Goal: Transaction & Acquisition: Book appointment/travel/reservation

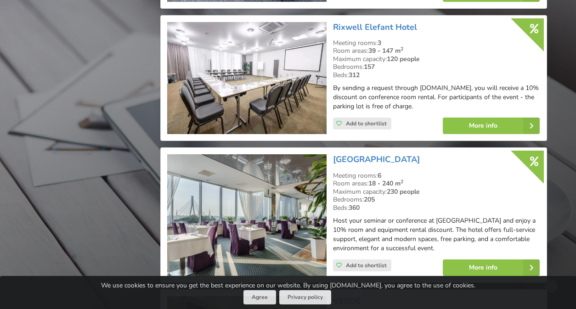
scroll to position [1764, 0]
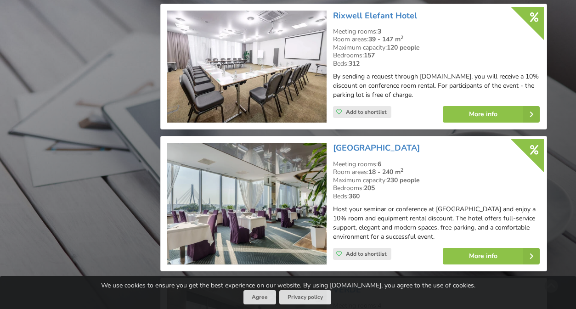
drag, startPoint x: 333, startPoint y: 131, endPoint x: 437, endPoint y: 132, distance: 104.2
click at [437, 140] on div "Riga Islande Hotel Meeting rooms: 6 Room areas: 18 - 240 m 2 Maximum capacity: …" at bounding box center [436, 204] width 213 height 128
click at [375, 142] on link "[GEOGRAPHIC_DATA]" at bounding box center [376, 147] width 87 height 11
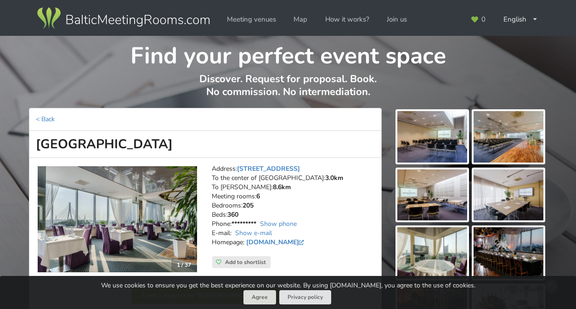
click at [440, 137] on img at bounding box center [432, 136] width 70 height 51
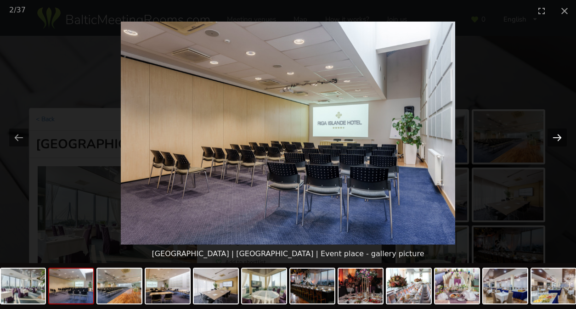
click at [560, 139] on button "Next slide" at bounding box center [556, 138] width 19 height 18
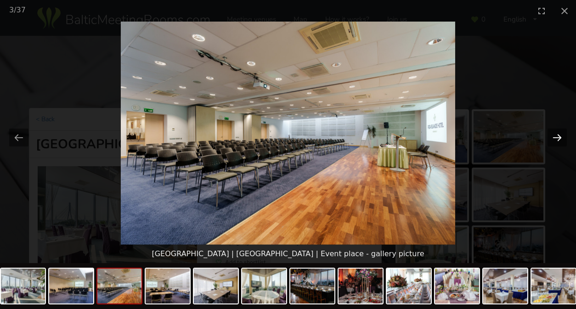
click at [560, 139] on button "Next slide" at bounding box center [556, 138] width 19 height 18
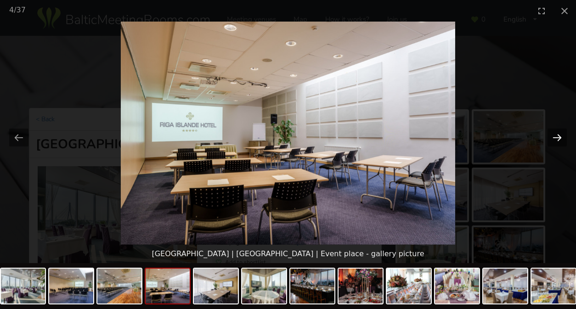
click at [560, 139] on button "Next slide" at bounding box center [556, 138] width 19 height 18
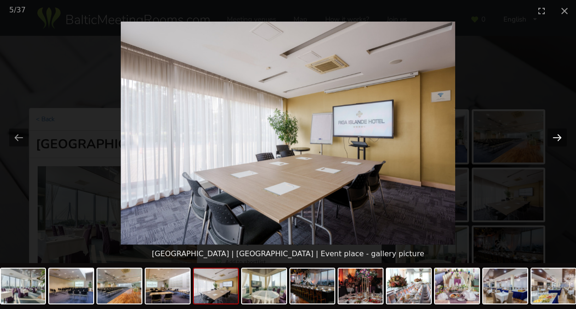
click at [560, 139] on button "Next slide" at bounding box center [556, 138] width 19 height 18
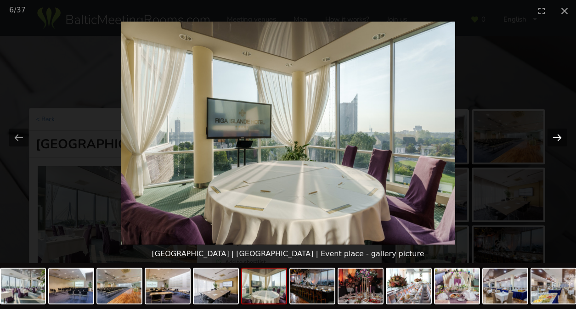
click at [560, 139] on button "Next slide" at bounding box center [556, 138] width 19 height 18
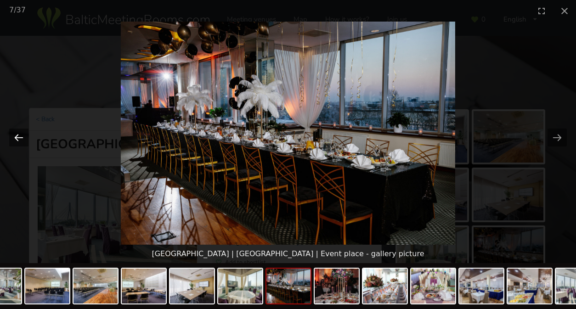
click at [12, 139] on button "Previous slide" at bounding box center [18, 138] width 19 height 18
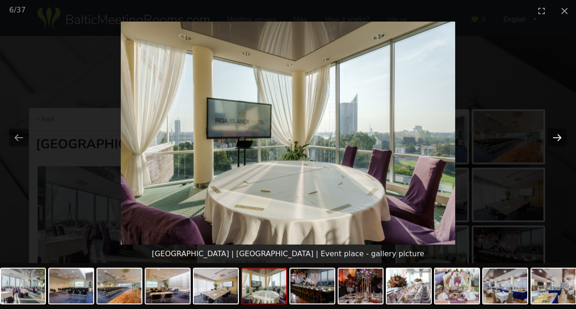
click at [561, 139] on button "Next slide" at bounding box center [556, 138] width 19 height 18
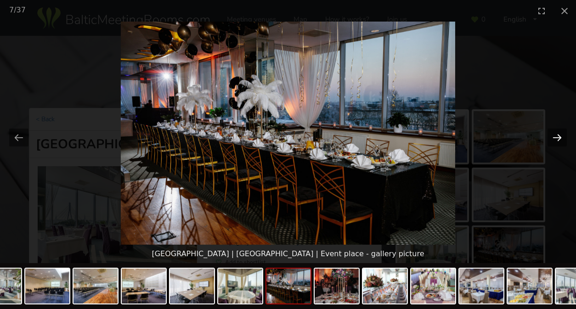
click at [560, 138] on button "Next slide" at bounding box center [556, 138] width 19 height 18
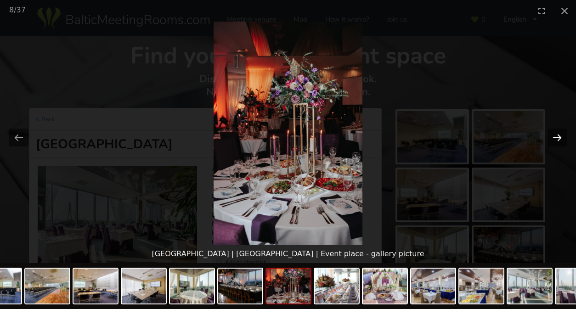
click at [560, 138] on button "Next slide" at bounding box center [556, 138] width 19 height 18
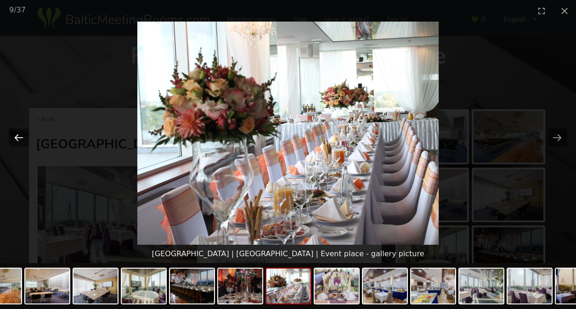
click at [15, 136] on button "Previous slide" at bounding box center [18, 138] width 19 height 18
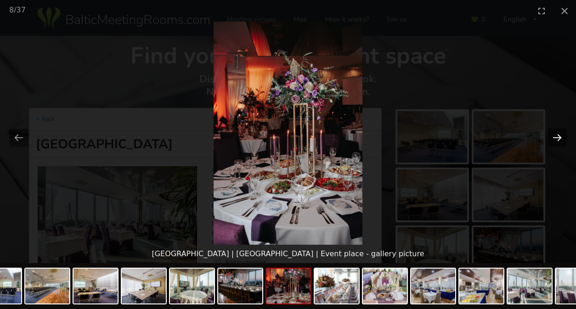
click at [553, 130] on button "Next slide" at bounding box center [556, 138] width 19 height 18
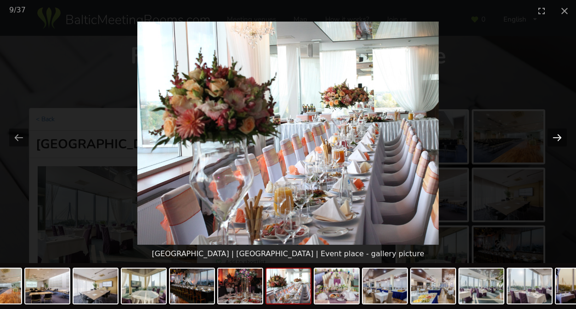
click at [556, 137] on button "Next slide" at bounding box center [556, 138] width 19 height 18
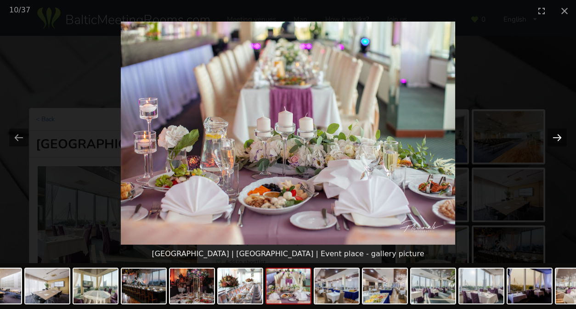
click at [556, 137] on button "Next slide" at bounding box center [556, 138] width 19 height 18
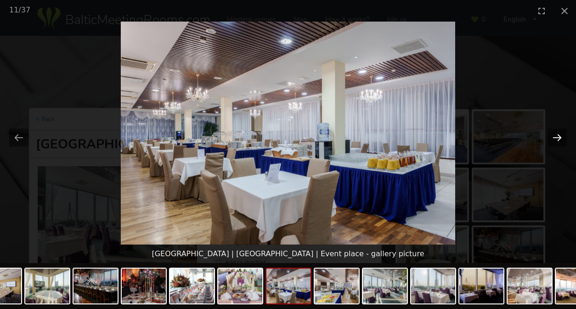
click at [556, 137] on button "Next slide" at bounding box center [556, 138] width 19 height 18
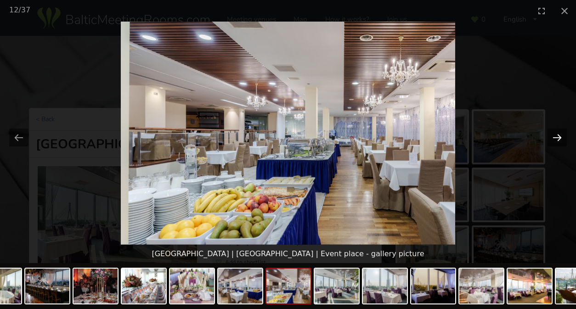
click at [556, 137] on button "Next slide" at bounding box center [556, 138] width 19 height 18
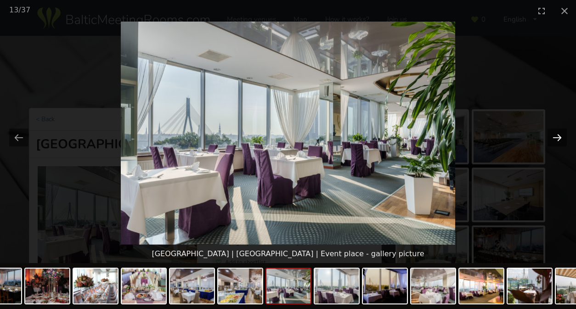
click at [556, 137] on button "Next slide" at bounding box center [556, 138] width 19 height 18
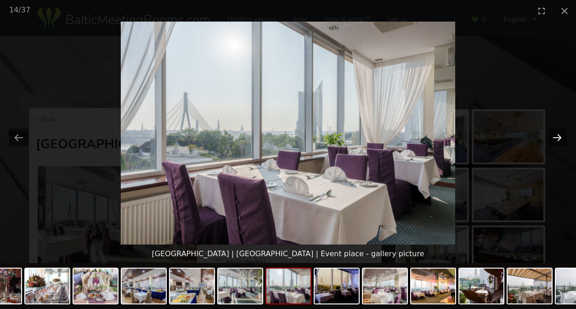
click at [556, 137] on button "Next slide" at bounding box center [556, 138] width 19 height 18
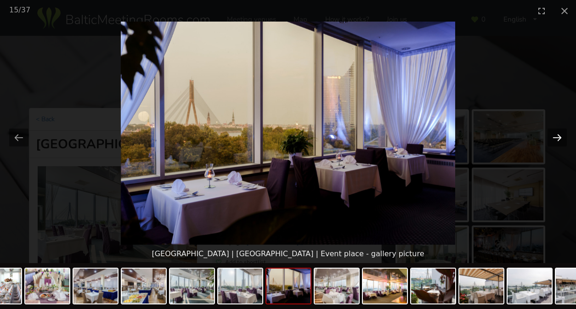
click at [556, 137] on button "Next slide" at bounding box center [556, 138] width 19 height 18
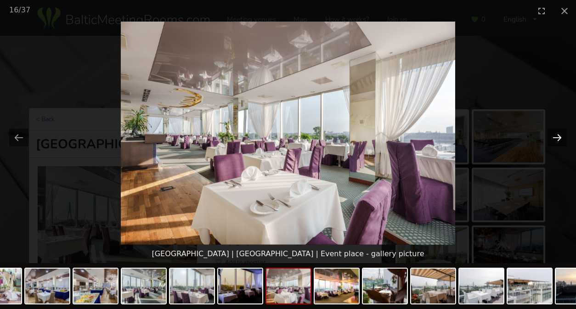
click at [556, 137] on button "Next slide" at bounding box center [556, 138] width 19 height 18
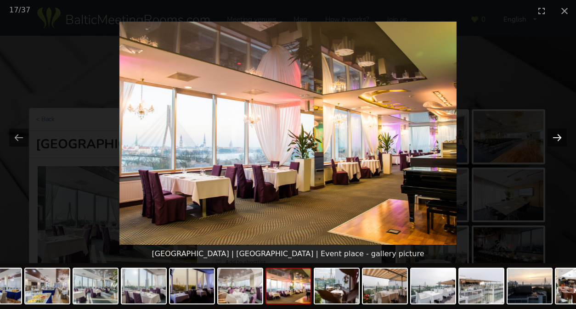
click at [556, 137] on button "Next slide" at bounding box center [556, 138] width 19 height 18
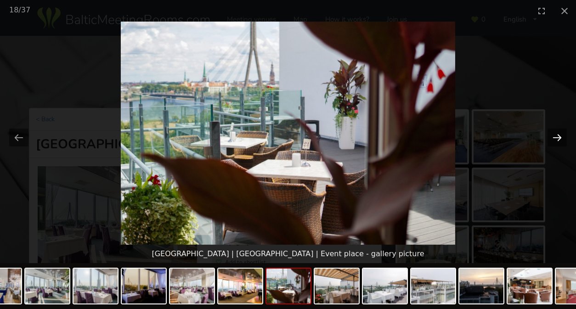
click at [556, 137] on button "Next slide" at bounding box center [556, 138] width 19 height 18
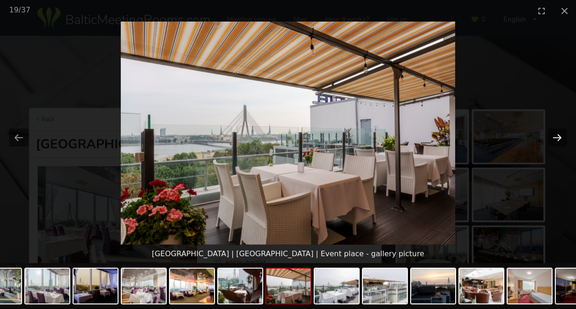
click at [556, 137] on button "Next slide" at bounding box center [556, 138] width 19 height 18
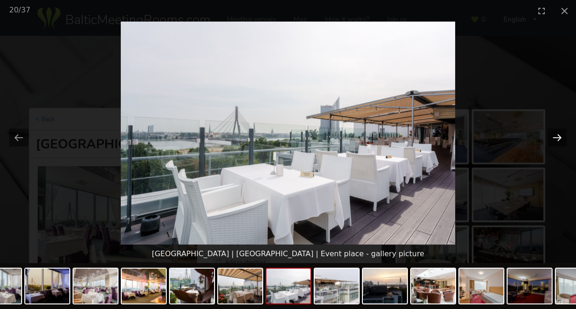
click at [556, 137] on button "Next slide" at bounding box center [556, 138] width 19 height 18
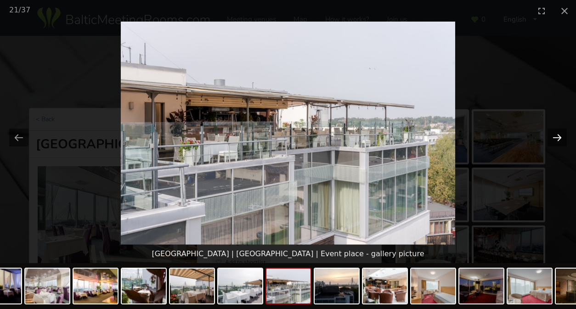
click at [556, 137] on button "Next slide" at bounding box center [556, 138] width 19 height 18
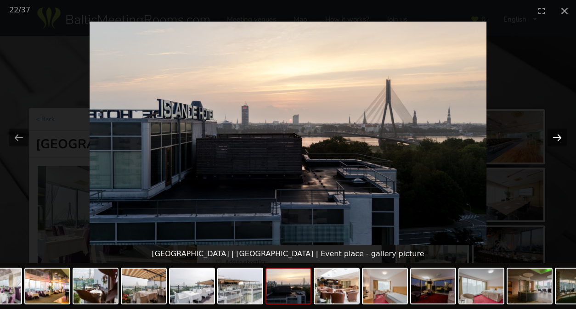
click at [556, 137] on button "Next slide" at bounding box center [556, 138] width 19 height 18
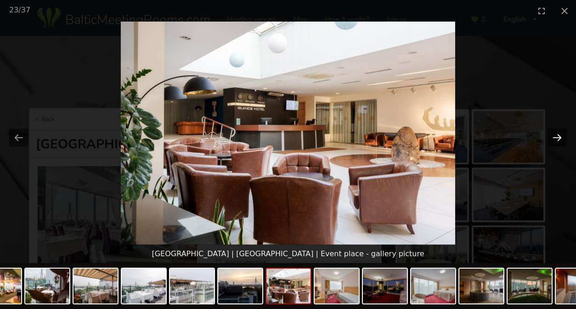
click at [556, 137] on button "Next slide" at bounding box center [556, 138] width 19 height 18
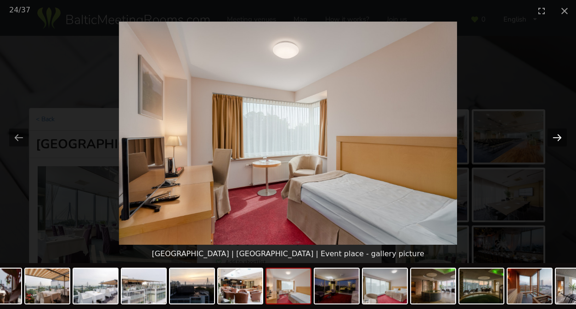
click at [556, 137] on button "Next slide" at bounding box center [556, 138] width 19 height 18
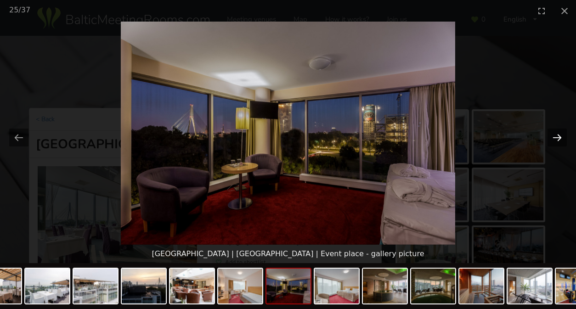
click at [556, 137] on button "Next slide" at bounding box center [556, 138] width 19 height 18
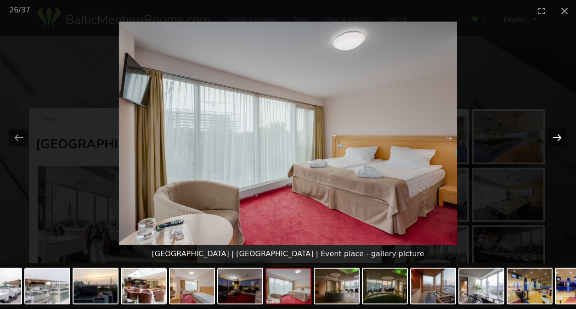
click at [556, 137] on button "Next slide" at bounding box center [556, 138] width 19 height 18
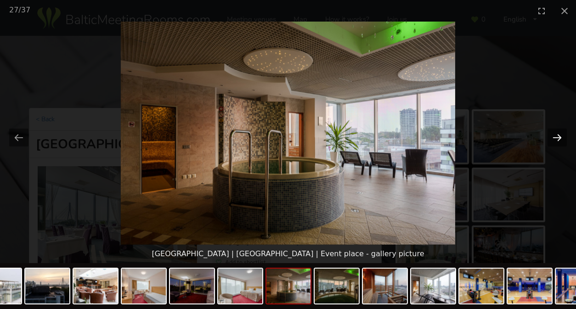
click at [556, 137] on button "Next slide" at bounding box center [556, 138] width 19 height 18
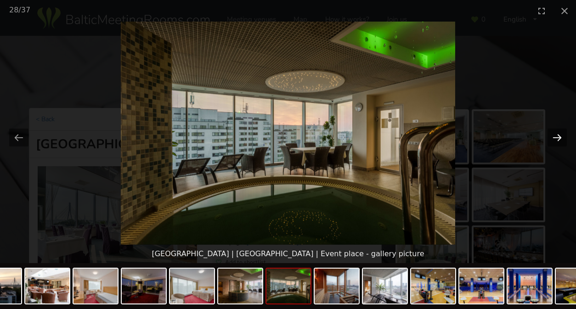
click at [563, 139] on button "Next slide" at bounding box center [556, 138] width 19 height 18
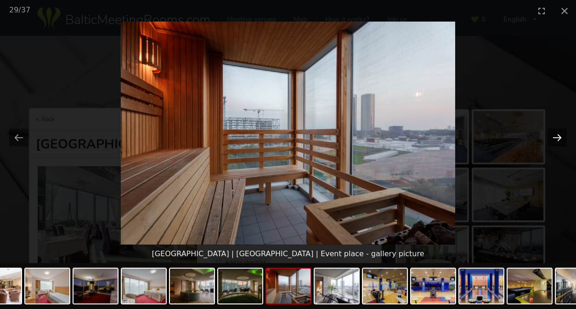
click at [563, 139] on button "Next slide" at bounding box center [556, 138] width 19 height 18
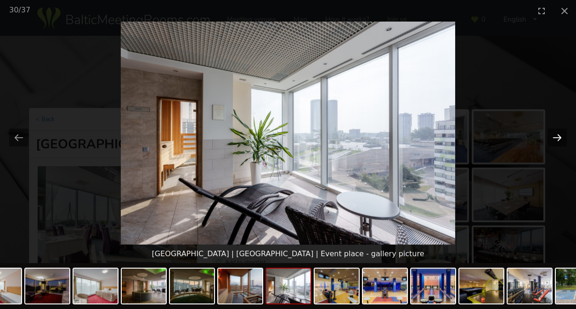
click at [563, 139] on button "Next slide" at bounding box center [556, 138] width 19 height 18
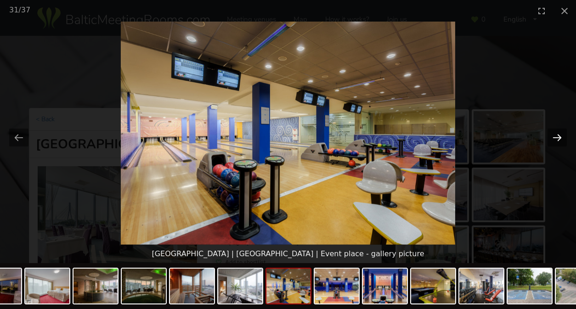
click at [559, 139] on button "Next slide" at bounding box center [556, 138] width 19 height 18
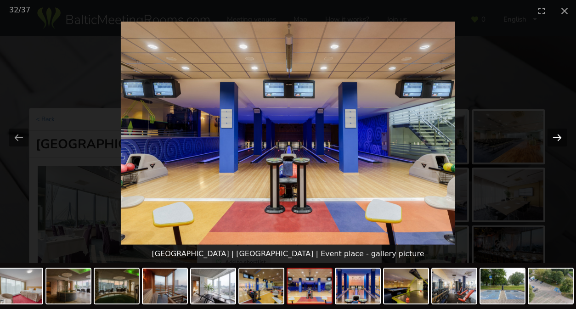
click at [559, 139] on button "Next slide" at bounding box center [556, 138] width 19 height 18
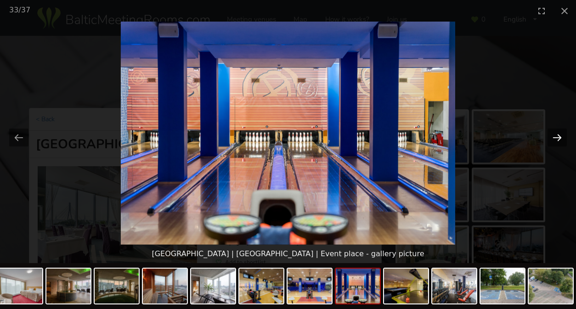
click at [559, 139] on button "Next slide" at bounding box center [556, 138] width 19 height 18
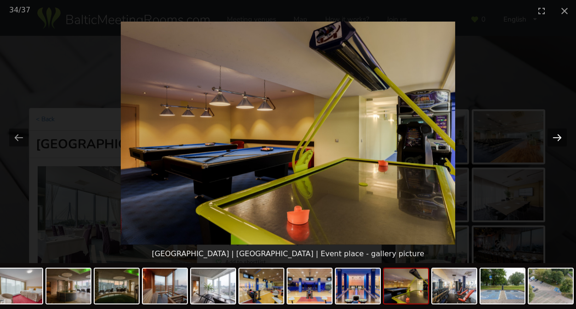
click at [559, 139] on button "Next slide" at bounding box center [556, 138] width 19 height 18
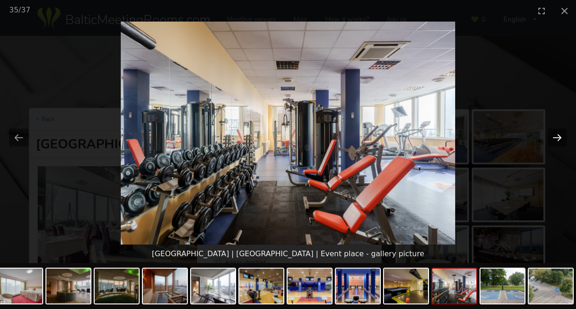
click at [559, 139] on button "Next slide" at bounding box center [556, 138] width 19 height 18
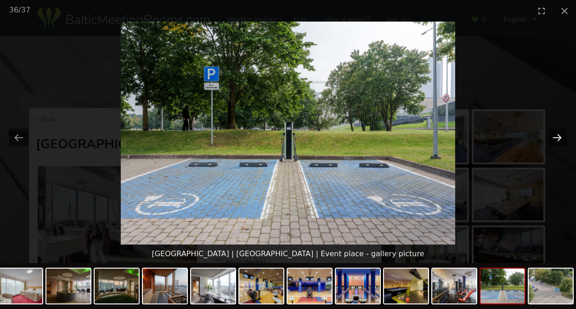
click at [559, 139] on button "Next slide" at bounding box center [556, 138] width 19 height 18
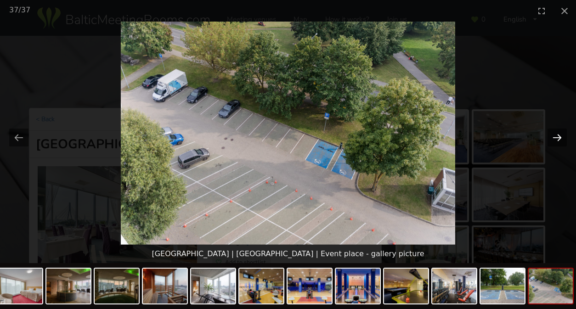
click at [559, 139] on button "Next slide" at bounding box center [556, 138] width 19 height 18
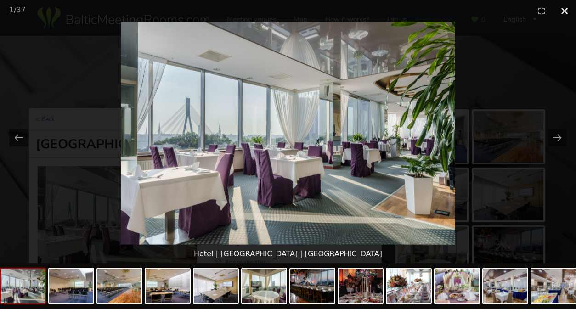
click at [567, 13] on button "Close gallery" at bounding box center [564, 11] width 23 height 22
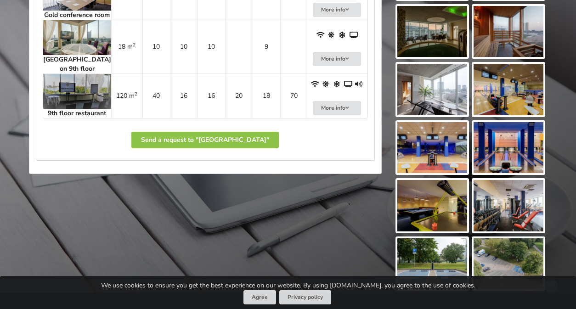
scroll to position [861, 0]
